Goal: Task Accomplishment & Management: Manage account settings

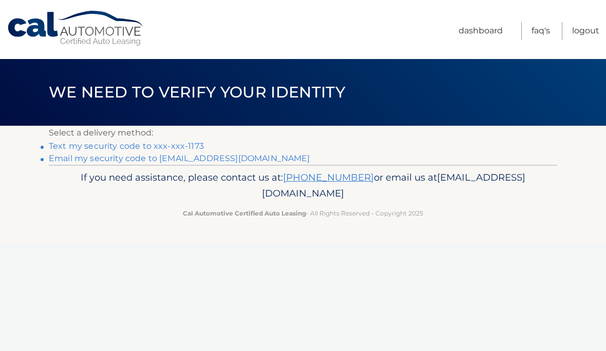
click at [194, 149] on link "Text my security code to xxx-xxx-1173" at bounding box center [126, 146] width 155 height 10
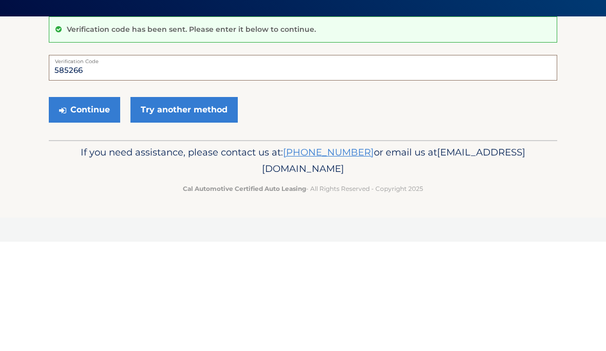
type input "585266"
click at [104, 207] on button "Continue" at bounding box center [84, 220] width 71 height 26
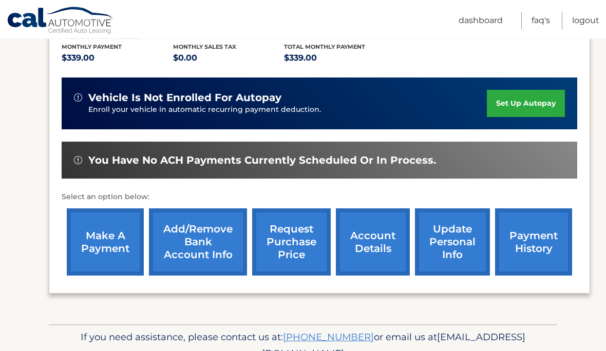
scroll to position [220, 0]
click at [368, 248] on link "account details" at bounding box center [373, 242] width 74 height 67
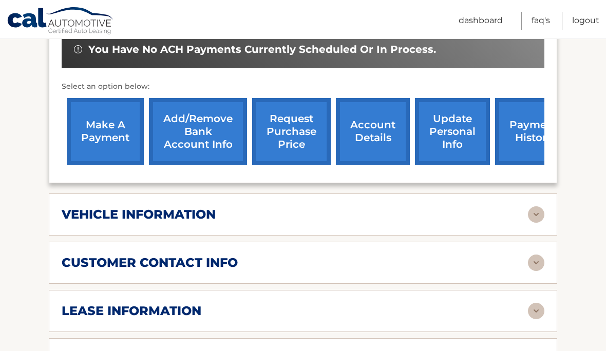
scroll to position [372, 0]
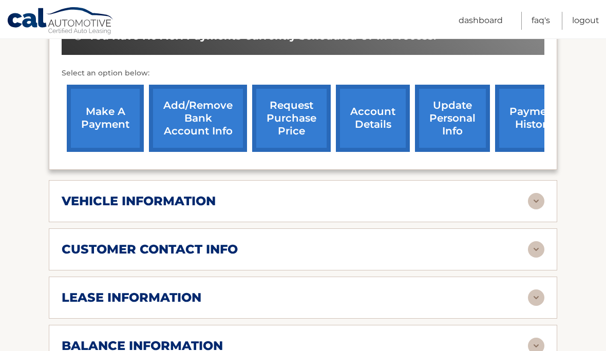
click at [533, 338] on img at bounding box center [536, 346] width 16 height 16
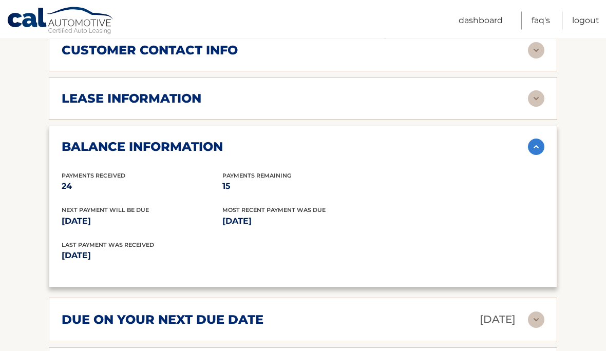
scroll to position [571, 0]
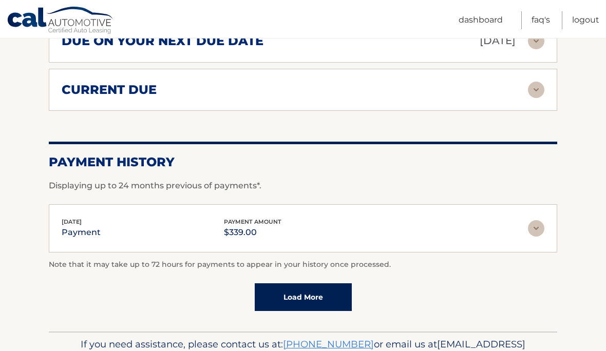
click at [320, 284] on link "Load More" at bounding box center [303, 298] width 97 height 28
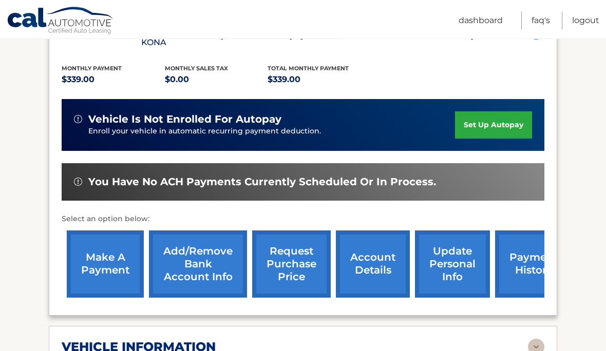
scroll to position [222, 0]
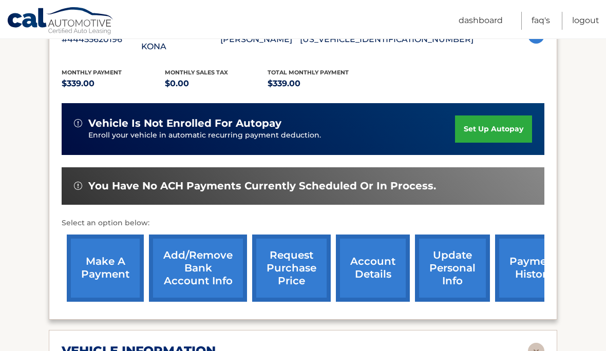
click at [382, 250] on link "account details" at bounding box center [373, 268] width 74 height 67
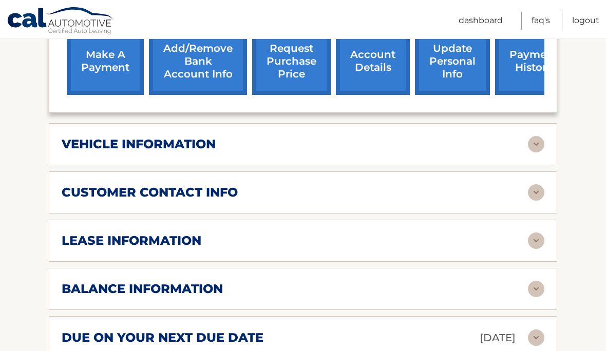
scroll to position [441, 0]
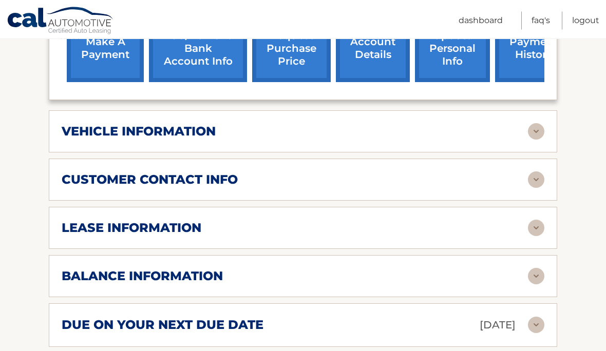
click at [536, 220] on img at bounding box center [536, 228] width 16 height 16
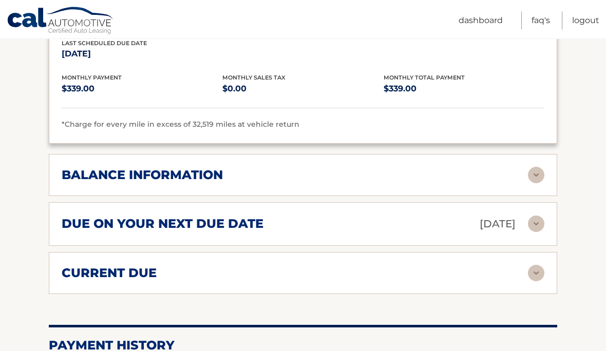
scroll to position [741, 0]
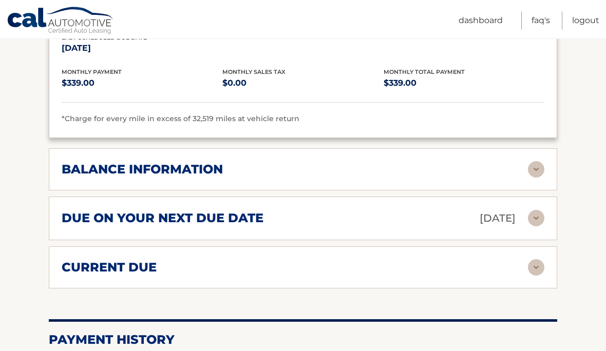
click at [531, 162] on img at bounding box center [536, 170] width 16 height 16
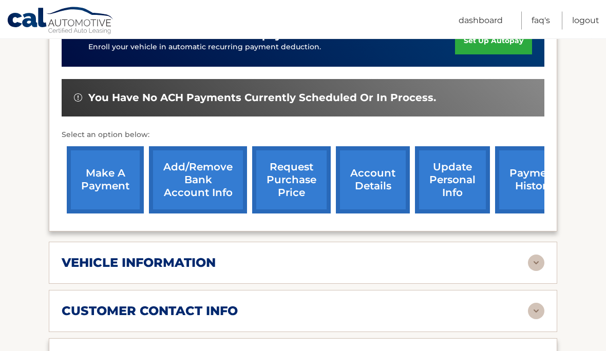
scroll to position [311, 0]
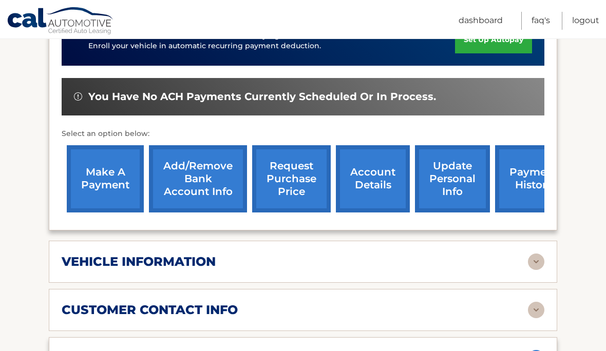
click at [298, 156] on link "request purchase price" at bounding box center [291, 178] width 79 height 67
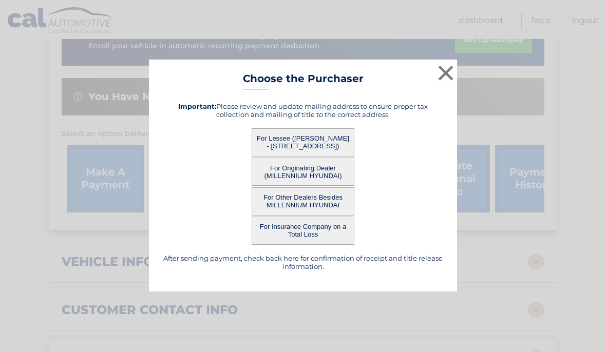
click at [334, 157] on button "For Lessee ([PERSON_NAME] - [STREET_ADDRESS])" at bounding box center [303, 142] width 103 height 28
click at [327, 157] on button "For Lessee ([PERSON_NAME] - [STREET_ADDRESS])" at bounding box center [303, 142] width 103 height 28
click at [347, 153] on button "For Lessee ([PERSON_NAME] - [STREET_ADDRESS])" at bounding box center [303, 142] width 103 height 28
click at [346, 153] on button "For Lessee ([PERSON_NAME] - [STREET_ADDRESS])" at bounding box center [303, 142] width 103 height 28
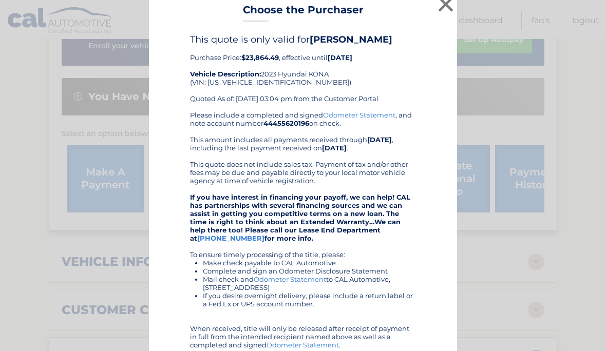
scroll to position [9, 0]
click at [454, 13] on button "×" at bounding box center [446, 4] width 21 height 21
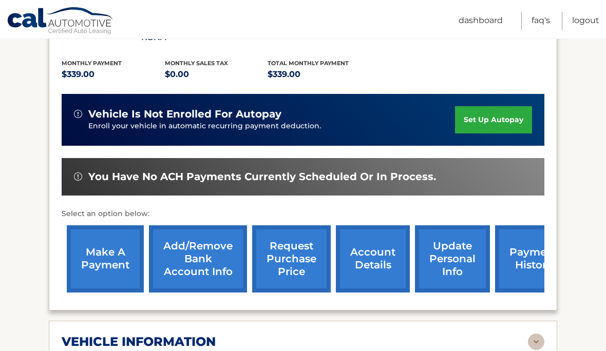
scroll to position [0, 0]
